Goal: Task Accomplishment & Management: Use online tool/utility

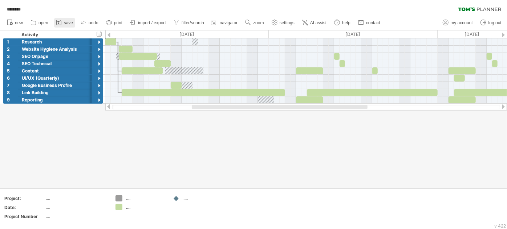
click at [68, 23] on span "save" at bounding box center [68, 22] width 9 height 5
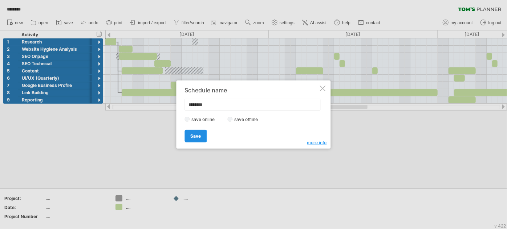
click at [192, 134] on span "Save" at bounding box center [196, 136] width 11 height 5
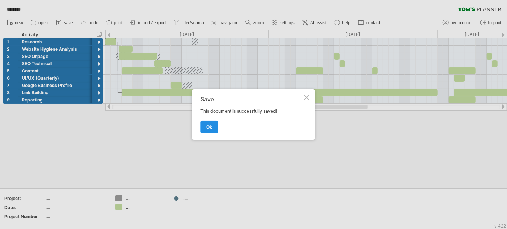
click at [206, 128] on link "ok" at bounding box center [209, 127] width 17 height 13
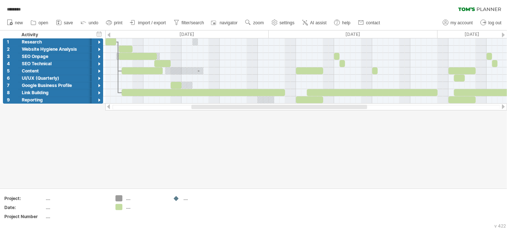
drag, startPoint x: 232, startPoint y: 108, endPoint x: 232, endPoint y: 112, distance: 3.6
click at [232, 112] on div "Trying to reach [DOMAIN_NAME] . Connected again... 0% loading... ******** clear…" at bounding box center [253, 114] width 507 height 229
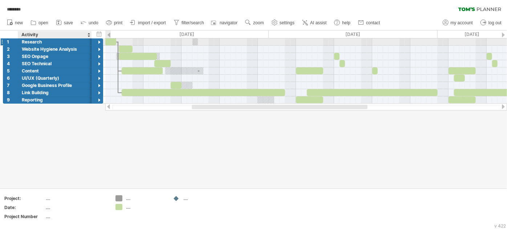
click at [98, 42] on div at bounding box center [99, 42] width 7 height 7
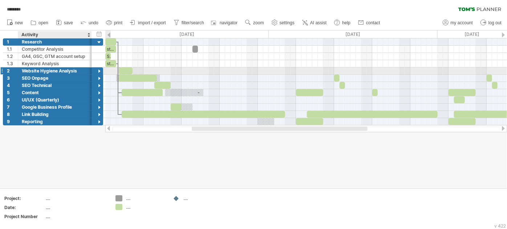
click at [97, 72] on div at bounding box center [99, 71] width 7 height 7
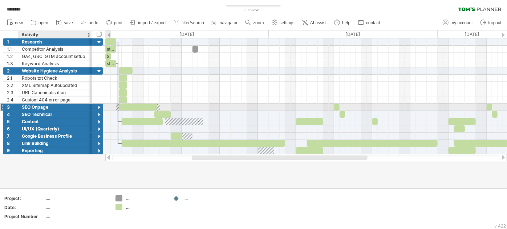
click at [99, 106] on div at bounding box center [99, 108] width 7 height 7
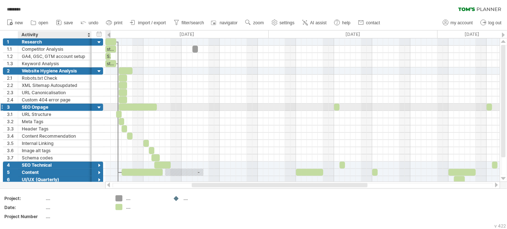
click at [100, 105] on div at bounding box center [99, 108] width 7 height 7
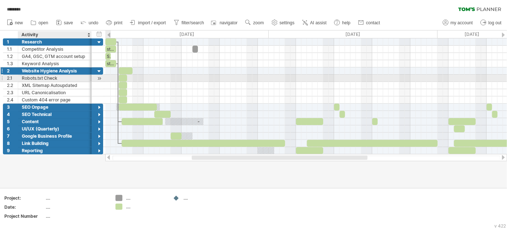
click at [95, 71] on div "**********" at bounding box center [53, 71] width 100 height 7
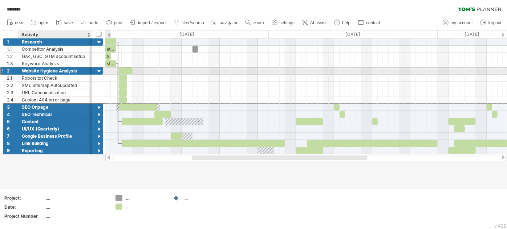
click at [99, 70] on div at bounding box center [99, 71] width 7 height 7
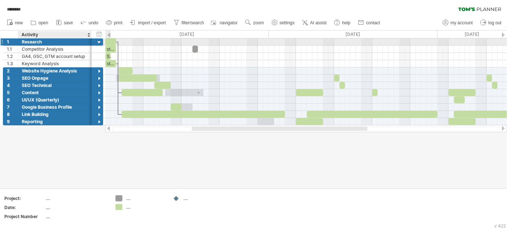
click at [97, 42] on div at bounding box center [99, 42] width 7 height 7
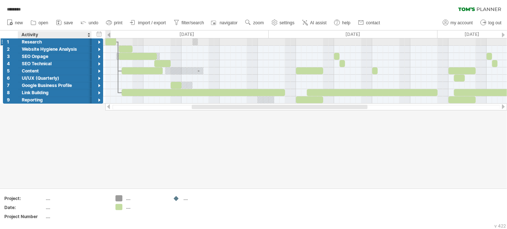
click at [97, 42] on div at bounding box center [99, 42] width 7 height 7
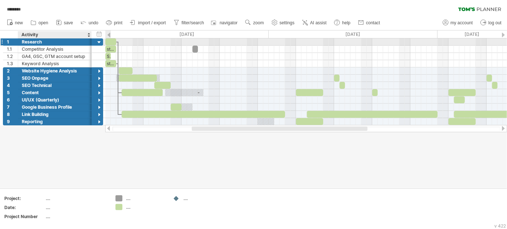
click at [97, 42] on div at bounding box center [99, 42] width 7 height 7
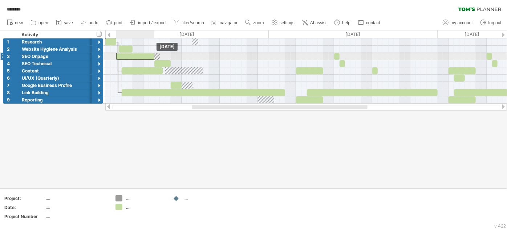
drag, startPoint x: 125, startPoint y: 55, endPoint x: 121, endPoint y: 55, distance: 4.0
click at [121, 55] on div at bounding box center [135, 56] width 38 height 7
drag, startPoint x: 152, startPoint y: 57, endPoint x: 158, endPoint y: 57, distance: 5.8
click at [158, 57] on span at bounding box center [159, 56] width 3 height 7
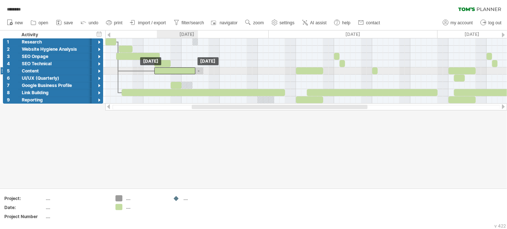
drag, startPoint x: 143, startPoint y: 69, endPoint x: 176, endPoint y: 70, distance: 33.0
click at [176, 70] on div at bounding box center [174, 71] width 41 height 7
drag, startPoint x: 194, startPoint y: 71, endPoint x: 203, endPoint y: 69, distance: 9.6
click at [203, 69] on span at bounding box center [203, 71] width 3 height 7
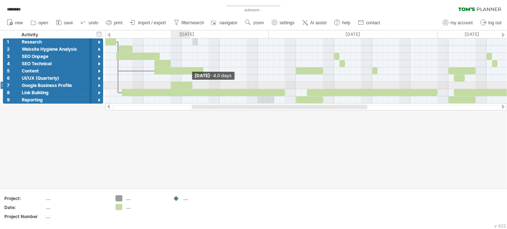
drag, startPoint x: 181, startPoint y: 85, endPoint x: 192, endPoint y: 85, distance: 10.2
click at [192, 85] on span at bounding box center [192, 85] width 3 height 7
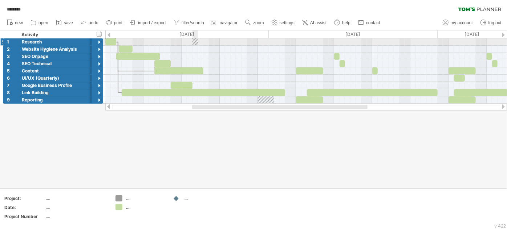
click at [195, 43] on div at bounding box center [194, 41] width 5 height 7
click at [98, 40] on div at bounding box center [99, 42] width 7 height 7
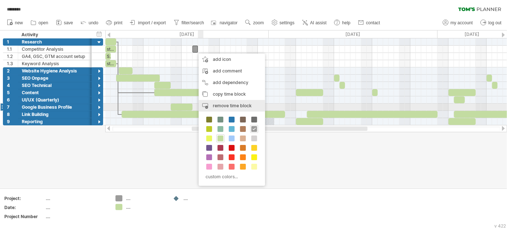
click at [215, 104] on span "remove time block" at bounding box center [232, 105] width 39 height 5
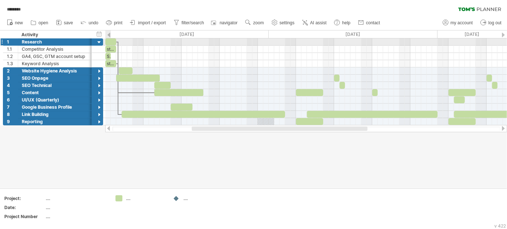
click at [99, 40] on div at bounding box center [99, 42] width 7 height 7
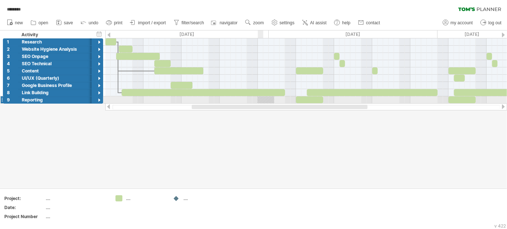
click at [261, 97] on div at bounding box center [266, 100] width 16 height 7
click at [266, 98] on div at bounding box center [266, 100] width 16 height 7
click at [96, 100] on div at bounding box center [99, 100] width 7 height 7
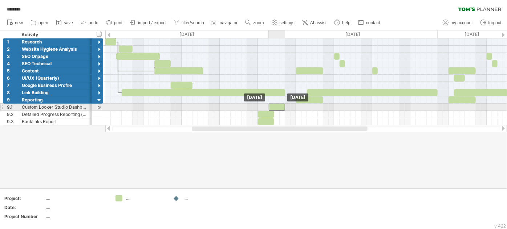
drag, startPoint x: 267, startPoint y: 105, endPoint x: 278, endPoint y: 107, distance: 11.4
click at [278, 107] on div at bounding box center [277, 107] width 16 height 7
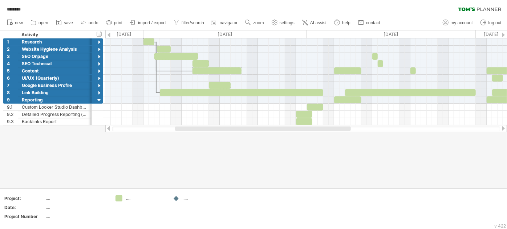
drag, startPoint x: 276, startPoint y: 126, endPoint x: 259, endPoint y: 130, distance: 17.0
click at [259, 130] on div at bounding box center [263, 129] width 176 height 4
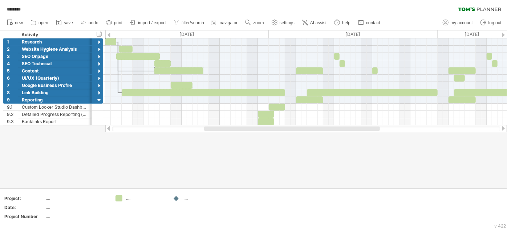
drag, startPoint x: 253, startPoint y: 130, endPoint x: 266, endPoint y: 130, distance: 12.7
click at [266, 130] on div at bounding box center [292, 129] width 176 height 4
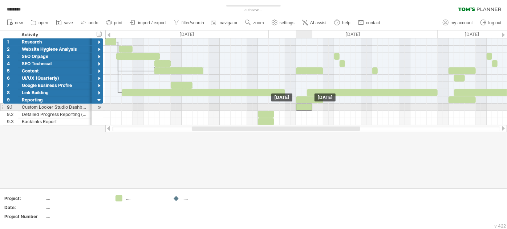
drag, startPoint x: 271, startPoint y: 106, endPoint x: 297, endPoint y: 108, distance: 26.6
click at [297, 108] on div at bounding box center [304, 107] width 16 height 7
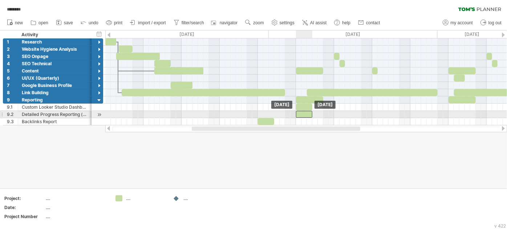
drag, startPoint x: 269, startPoint y: 110, endPoint x: 309, endPoint y: 113, distance: 39.3
click at [309, 113] on div at bounding box center [304, 114] width 16 height 7
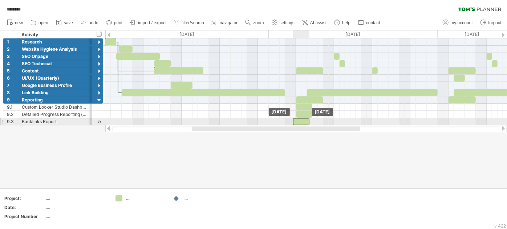
drag, startPoint x: 268, startPoint y: 122, endPoint x: 304, endPoint y: 122, distance: 35.9
click at [304, 122] on div at bounding box center [301, 121] width 16 height 7
drag, startPoint x: 304, startPoint y: 122, endPoint x: 308, endPoint y: 121, distance: 4.0
click at [308, 121] on div at bounding box center [304, 121] width 16 height 7
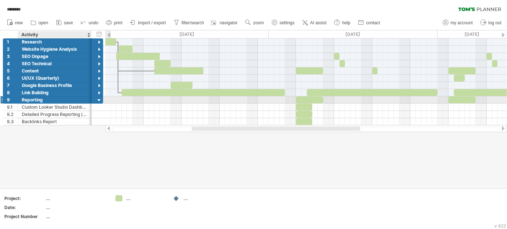
click at [98, 98] on div at bounding box center [99, 100] width 7 height 7
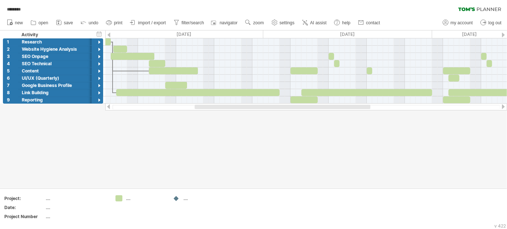
drag, startPoint x: 232, startPoint y: 105, endPoint x: 235, endPoint y: 108, distance: 4.4
click at [235, 108] on div at bounding box center [283, 107] width 176 height 4
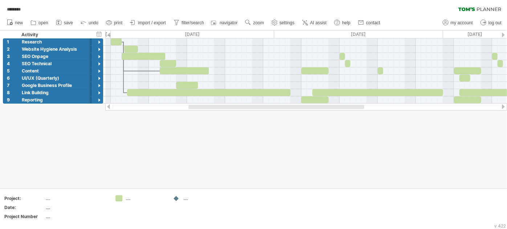
drag, startPoint x: 256, startPoint y: 106, endPoint x: 250, endPoint y: 117, distance: 11.9
click at [250, 117] on div "Trying to reach [DOMAIN_NAME] . Connected again... 0% autosave... ******** clea…" at bounding box center [253, 114] width 507 height 229
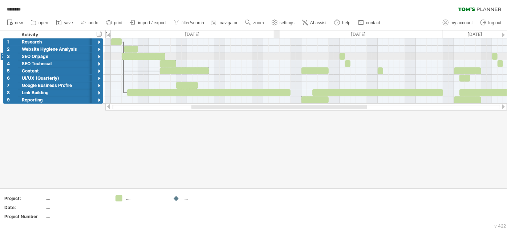
click at [278, 56] on div at bounding box center [305, 56] width 401 height 7
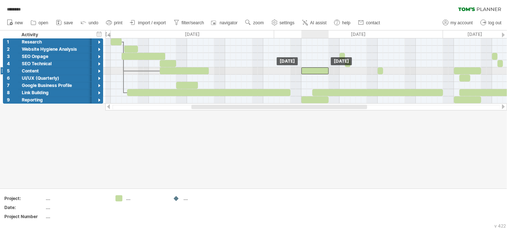
click at [310, 71] on div at bounding box center [314, 71] width 27 height 7
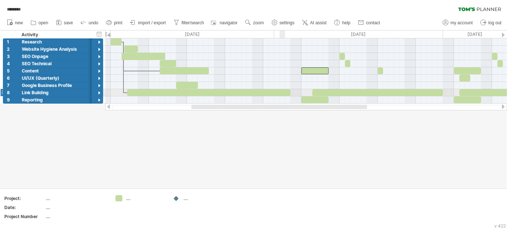
click at [282, 93] on div at bounding box center [208, 92] width 163 height 7
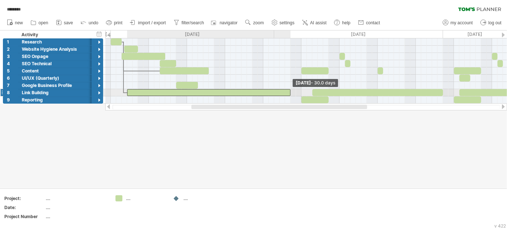
click at [290, 91] on span at bounding box center [290, 92] width 3 height 7
drag, startPoint x: 289, startPoint y: 92, endPoint x: 272, endPoint y: 93, distance: 17.8
click at [272, 93] on span at bounding box center [271, 92] width 3 height 7
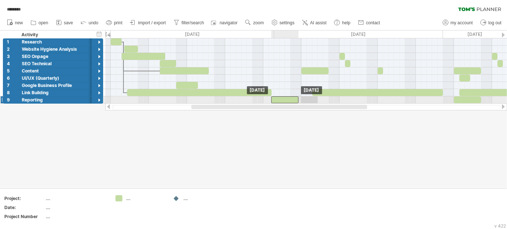
drag, startPoint x: 307, startPoint y: 98, endPoint x: 276, endPoint y: 102, distance: 31.0
click at [276, 102] on div at bounding box center [284, 100] width 27 height 7
click at [98, 101] on div at bounding box center [99, 100] width 7 height 7
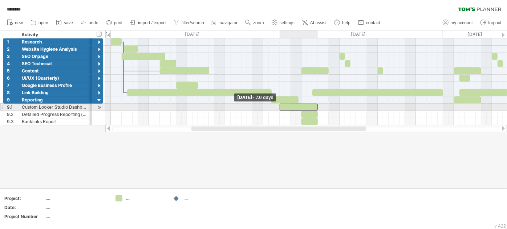
drag, startPoint x: 302, startPoint y: 108, endPoint x: 280, endPoint y: 109, distance: 22.2
click at [280, 109] on span at bounding box center [279, 107] width 3 height 7
drag, startPoint x: 293, startPoint y: 106, endPoint x: 305, endPoint y: 106, distance: 12.0
click at [297, 106] on div at bounding box center [305, 107] width 401 height 7
drag, startPoint x: 307, startPoint y: 107, endPoint x: 283, endPoint y: 104, distance: 23.7
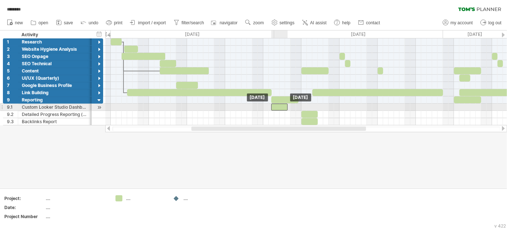
click at [280, 106] on div at bounding box center [279, 107] width 16 height 7
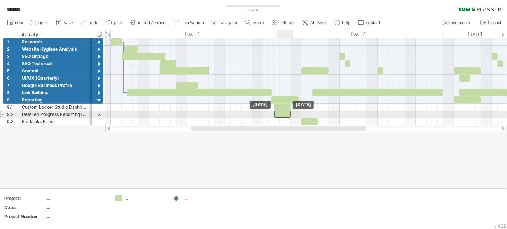
drag, startPoint x: 314, startPoint y: 115, endPoint x: 286, endPoint y: 115, distance: 27.9
click at [286, 115] on div at bounding box center [282, 114] width 16 height 7
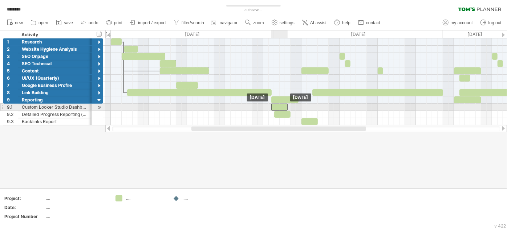
click at [278, 107] on div at bounding box center [279, 107] width 16 height 7
click at [276, 111] on div at bounding box center [279, 114] width 16 height 7
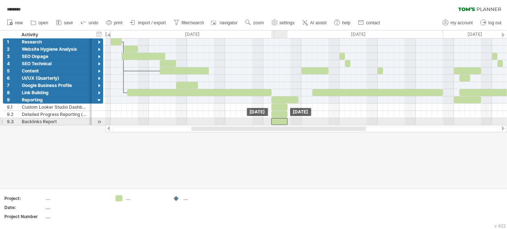
drag, startPoint x: 311, startPoint y: 121, endPoint x: 282, endPoint y: 122, distance: 29.8
click at [282, 122] on div at bounding box center [279, 121] width 16 height 7
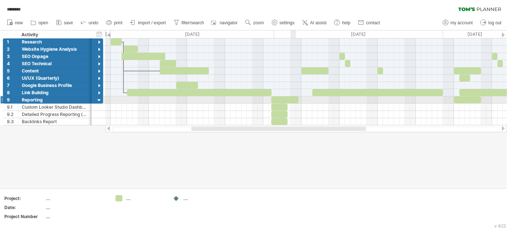
click at [294, 98] on div at bounding box center [284, 100] width 27 height 7
drag, startPoint x: 298, startPoint y: 98, endPoint x: 311, endPoint y: 99, distance: 12.8
click at [311, 99] on span at bounding box center [312, 100] width 3 height 7
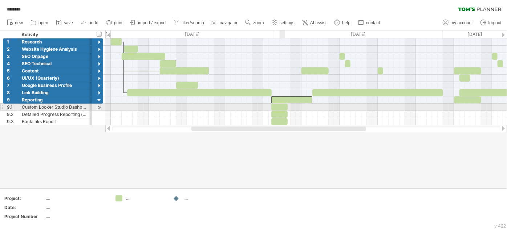
click at [282, 107] on div at bounding box center [279, 107] width 16 height 7
drag, startPoint x: 287, startPoint y: 107, endPoint x: 311, endPoint y: 109, distance: 24.0
click at [311, 109] on span at bounding box center [312, 107] width 3 height 7
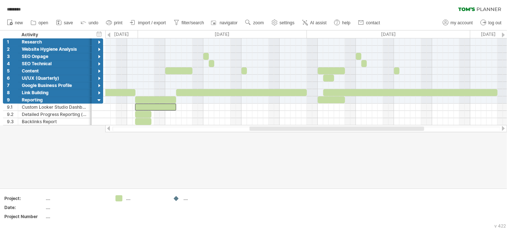
drag, startPoint x: 297, startPoint y: 128, endPoint x: 357, endPoint y: 128, distance: 59.9
click at [357, 128] on div at bounding box center [336, 129] width 175 height 4
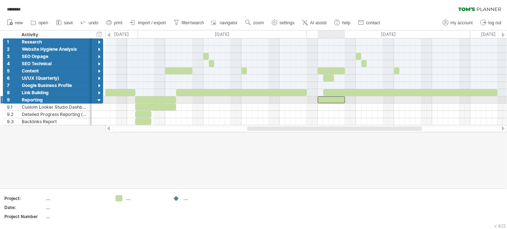
click at [326, 98] on div at bounding box center [331, 100] width 27 height 7
click at [326, 99] on div at bounding box center [331, 100] width 27 height 7
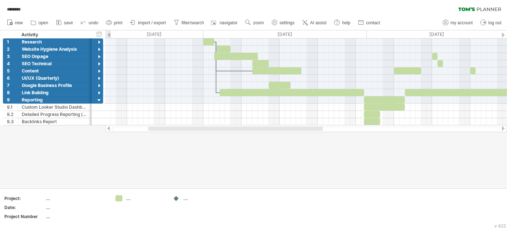
drag, startPoint x: 314, startPoint y: 129, endPoint x: 204, endPoint y: 146, distance: 111.5
click at [215, 142] on div "Trying to reach [DOMAIN_NAME] . Connected again... 0% autosave... ******** clea…" at bounding box center [253, 114] width 507 height 229
click at [199, 155] on div at bounding box center [253, 109] width 507 height 158
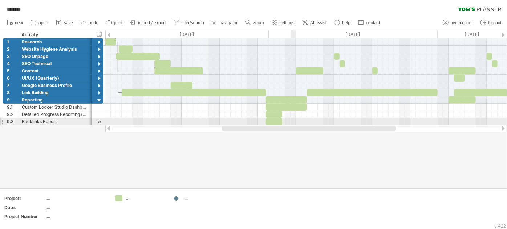
drag, startPoint x: 254, startPoint y: 127, endPoint x: 293, endPoint y: 124, distance: 38.2
click at [293, 124] on div "Trying to reach [DOMAIN_NAME] . Connected again... 0% autosave... ******** clea…" at bounding box center [253, 114] width 507 height 229
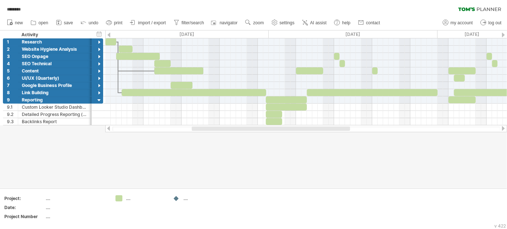
click at [270, 143] on div at bounding box center [253, 109] width 507 height 158
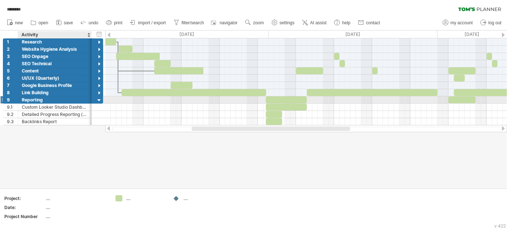
click at [97, 98] on div at bounding box center [99, 100] width 7 height 7
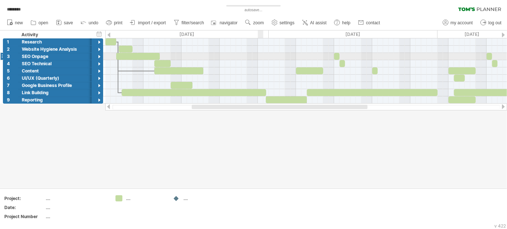
click at [84, 127] on div at bounding box center [253, 109] width 507 height 158
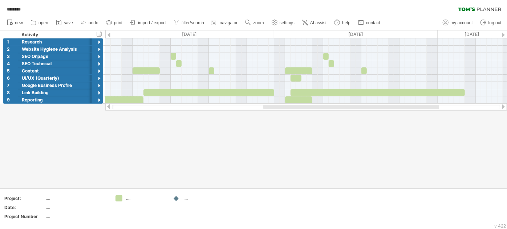
drag, startPoint x: 215, startPoint y: 106, endPoint x: 286, endPoint y: 106, distance: 71.5
click at [286, 106] on div at bounding box center [351, 107] width 176 height 4
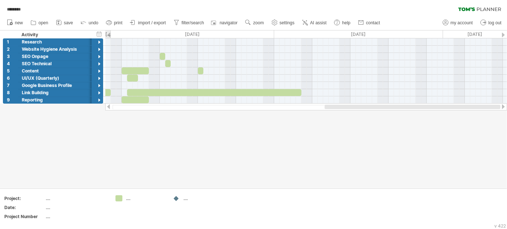
drag, startPoint x: 291, startPoint y: 106, endPoint x: 385, endPoint y: 109, distance: 93.7
click at [385, 109] on div at bounding box center [306, 107] width 388 height 5
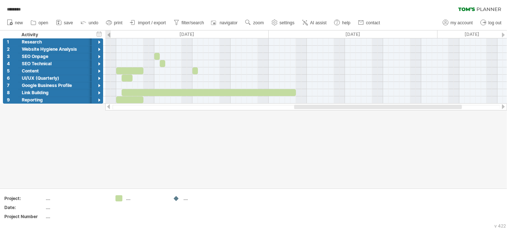
click at [300, 104] on div at bounding box center [305, 106] width 401 height 7
click at [261, 128] on div at bounding box center [253, 109] width 507 height 158
click at [244, 134] on div at bounding box center [253, 109] width 507 height 158
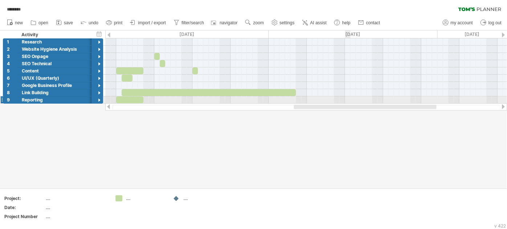
click at [349, 98] on div at bounding box center [305, 100] width 401 height 7
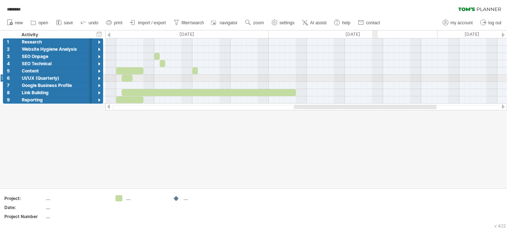
click at [375, 78] on div at bounding box center [305, 78] width 401 height 7
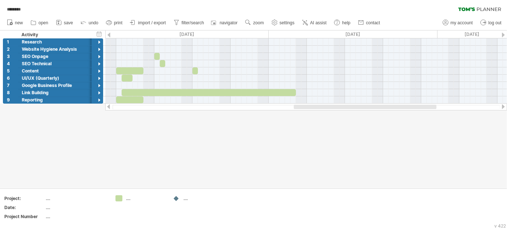
click at [0, 107] on div at bounding box center [253, 109] width 507 height 158
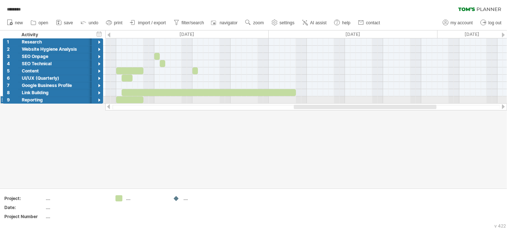
click at [3, 101] on div at bounding box center [1, 100] width 3 height 8
click at [0, 100] on div "**********" at bounding box center [51, 70] width 103 height 65
click at [123, 97] on div at bounding box center [129, 100] width 27 height 7
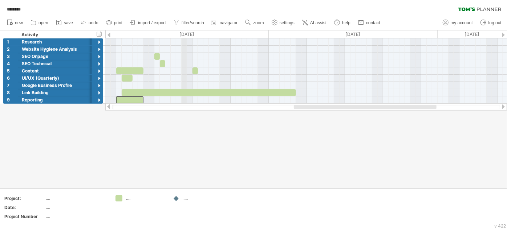
click at [183, 36] on div "[DATE]" at bounding box center [186, 34] width 163 height 8
click at [183, 23] on span "filter/search" at bounding box center [192, 22] width 23 height 5
type input "**********"
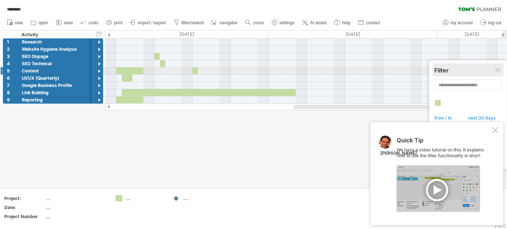
click at [501, 70] on div "**********" at bounding box center [468, 115] width 78 height 110
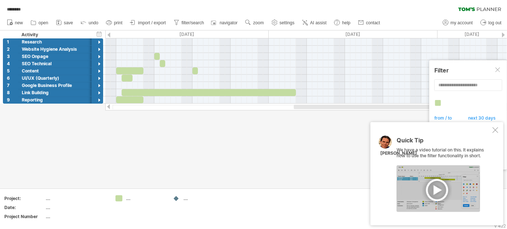
click at [493, 132] on div at bounding box center [495, 130] width 6 height 6
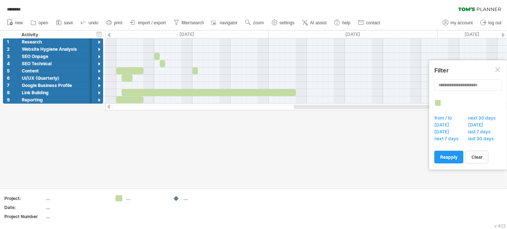
click at [13, 7] on span "********" at bounding box center [13, 9] width 21 height 7
click at [45, 121] on div at bounding box center [253, 109] width 507 height 158
click at [97, 42] on div at bounding box center [99, 42] width 7 height 7
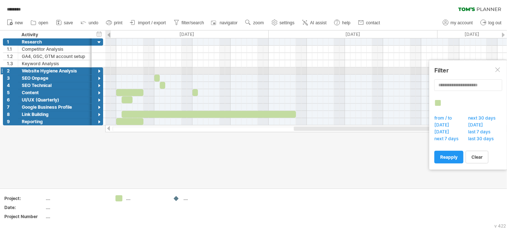
click at [101, 70] on div at bounding box center [99, 71] width 7 height 7
